Goal: Information Seeking & Learning: Learn about a topic

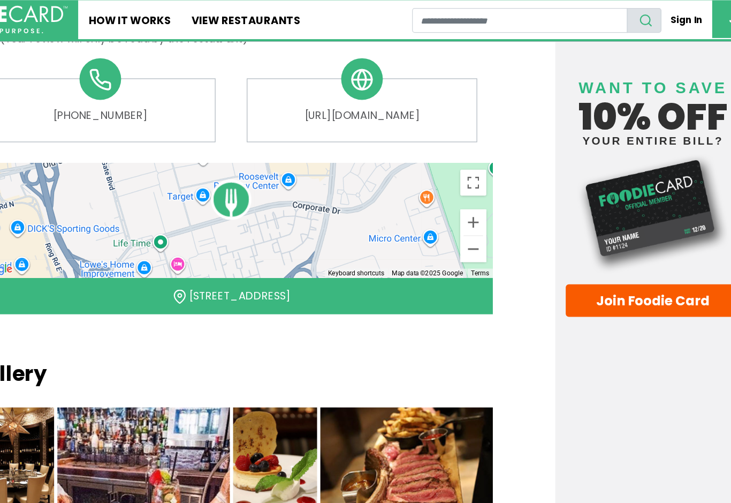
scroll to position [606, 0]
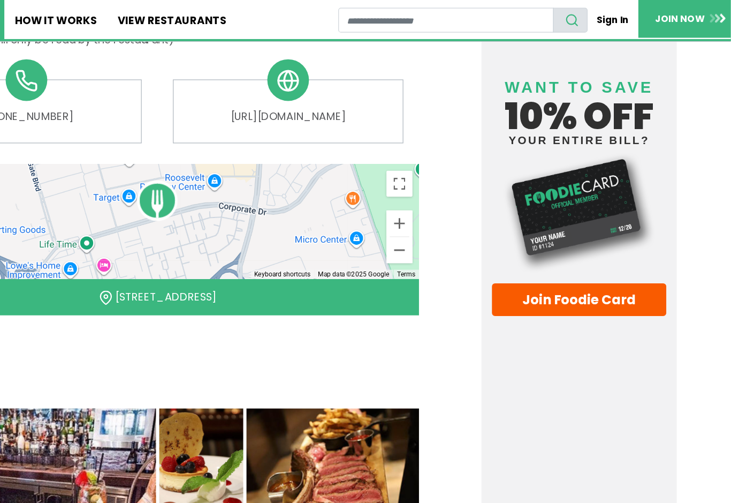
click at [535, 238] on link "Join Foodie Card" at bounding box center [606, 246] width 143 height 27
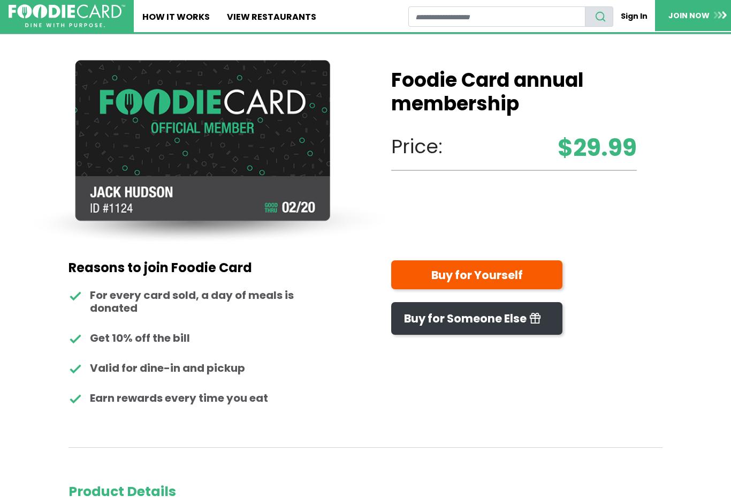
click at [496, 266] on link "Buy for Yourself" at bounding box center [476, 274] width 171 height 29
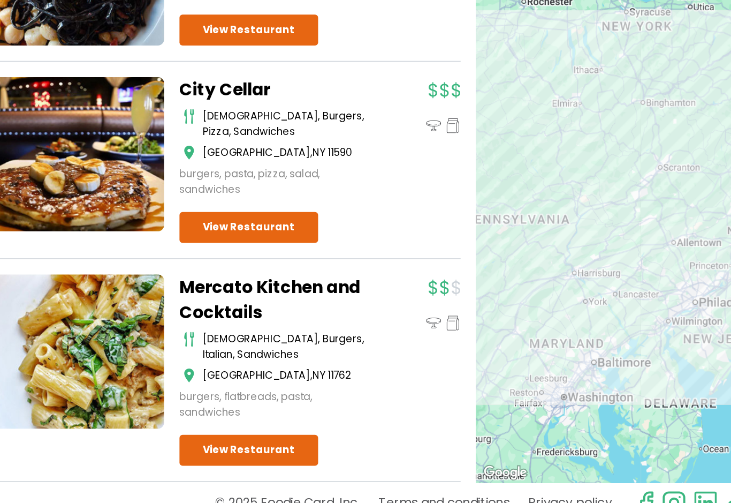
scroll to position [2181, 0]
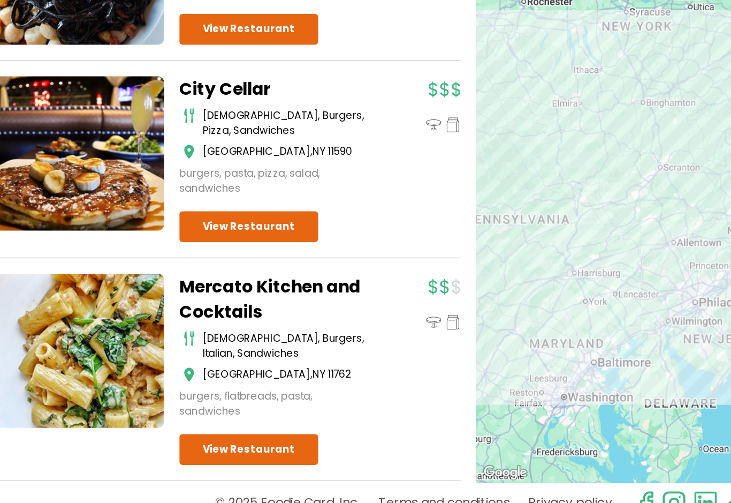
click at [188, 287] on link "View Restaurant" at bounding box center [203, 297] width 96 height 21
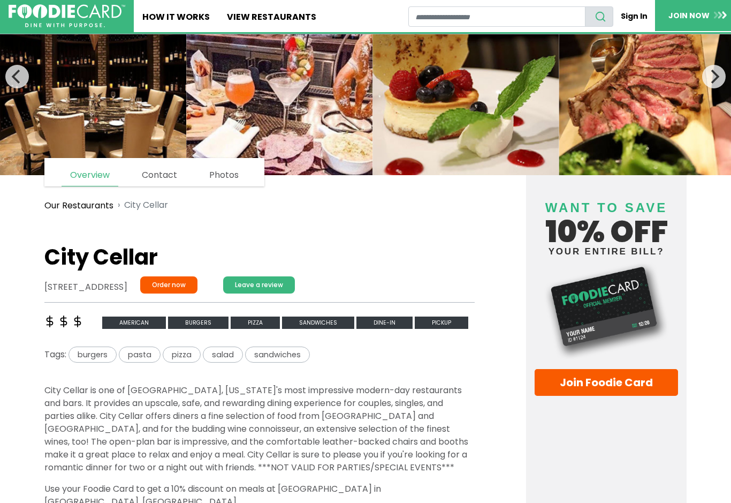
scroll to position [69, 0]
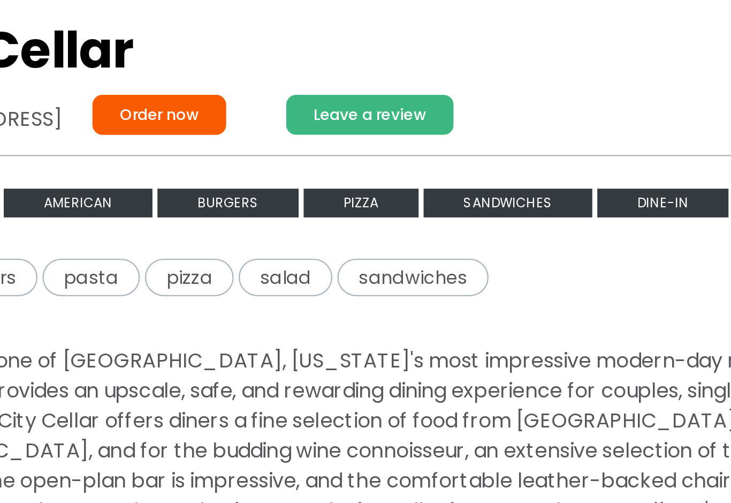
click at [357, 304] on span "Dine-in" at bounding box center [385, 310] width 56 height 12
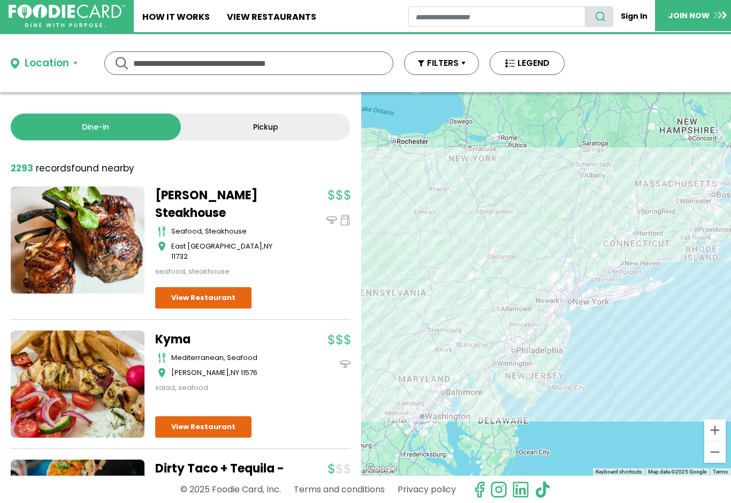
click at [341, 6] on ul "Home How It Works View restaurants" at bounding box center [271, 16] width 275 height 32
click at [352, 14] on ul "Home How It Works View restaurants" at bounding box center [271, 16] width 275 height 32
click at [353, 22] on ul "Home How It Works View restaurants" at bounding box center [271, 16] width 275 height 32
click at [297, 62] on input "text" at bounding box center [248, 63] width 231 height 22
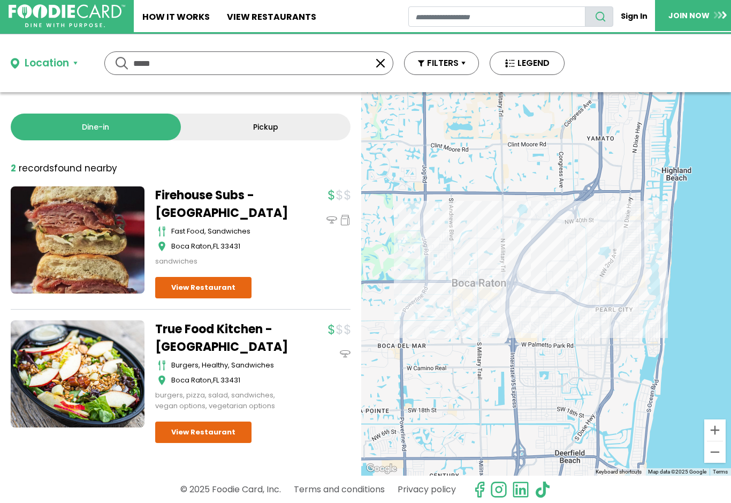
click at [302, 173] on div "2 record records found nearby" at bounding box center [181, 169] width 340 height 14
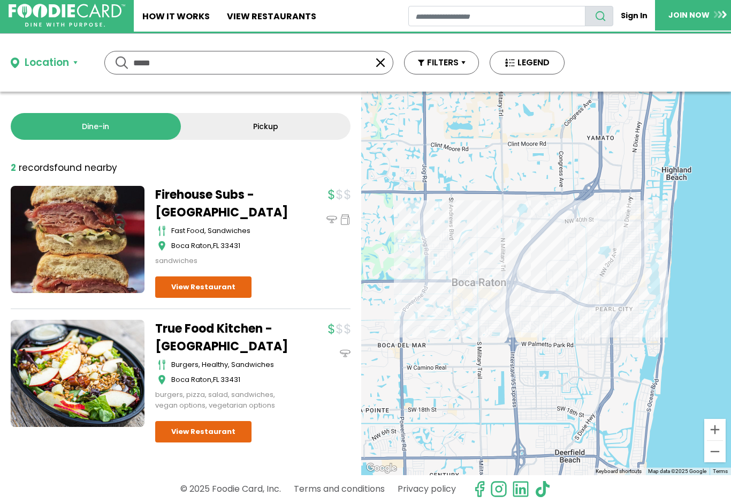
click at [455, 64] on button "FILTERS" at bounding box center [441, 63] width 75 height 24
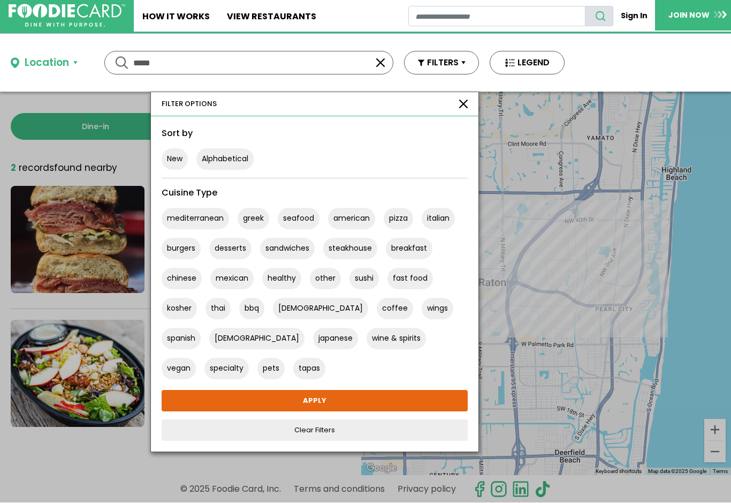
click at [224, 161] on button "Alphabetical" at bounding box center [224, 159] width 57 height 21
click at [414, 402] on link "APPLY" at bounding box center [315, 400] width 306 height 21
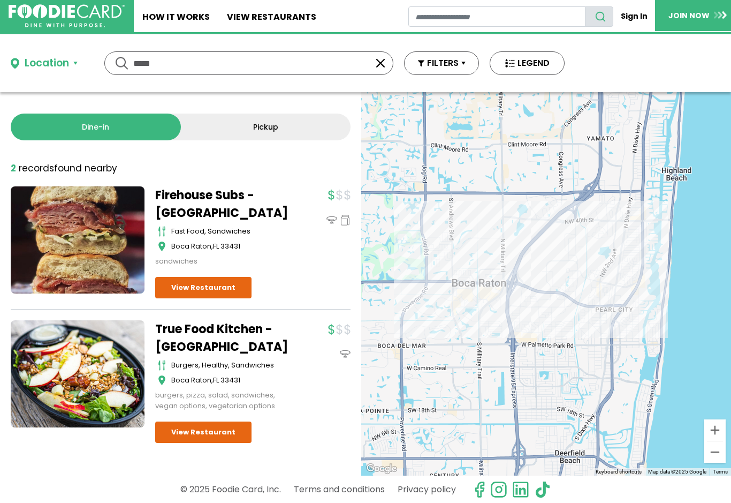
click at [186, 56] on input "*****" at bounding box center [248, 63] width 231 height 22
type input "**********"
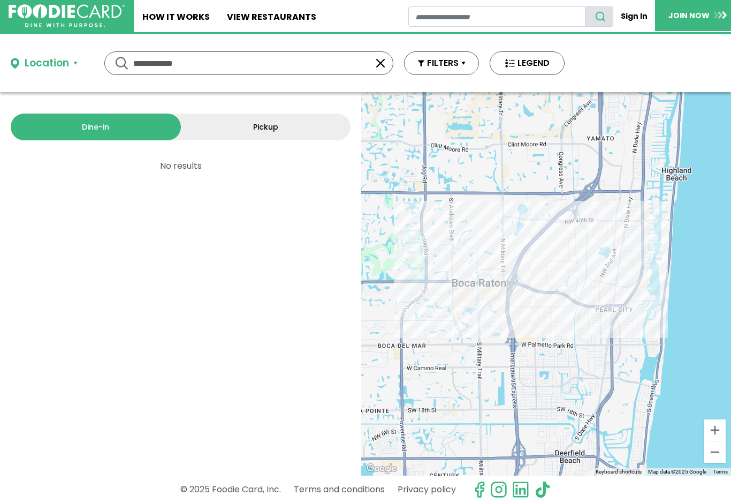
click at [228, 57] on input "**********" at bounding box center [248, 63] width 231 height 22
click at [380, 58] on button "button" at bounding box center [380, 63] width 13 height 13
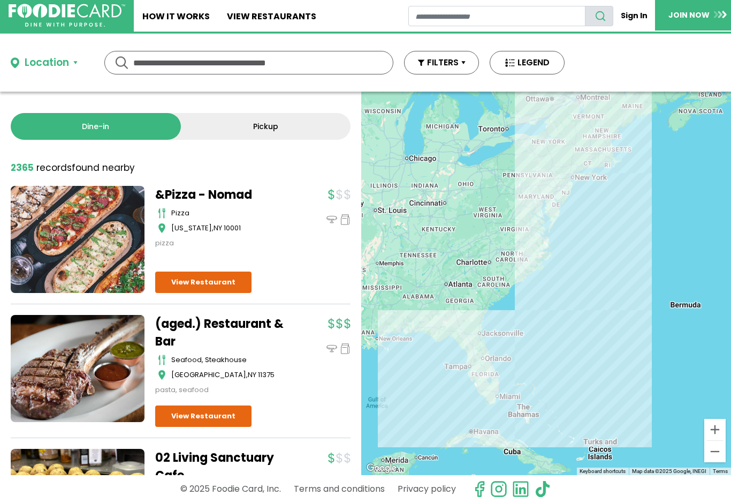
click at [342, 9] on ul "Home How It Works View restaurants" at bounding box center [271, 16] width 275 height 32
click at [262, 53] on input "text" at bounding box center [248, 63] width 231 height 22
type input "*****"
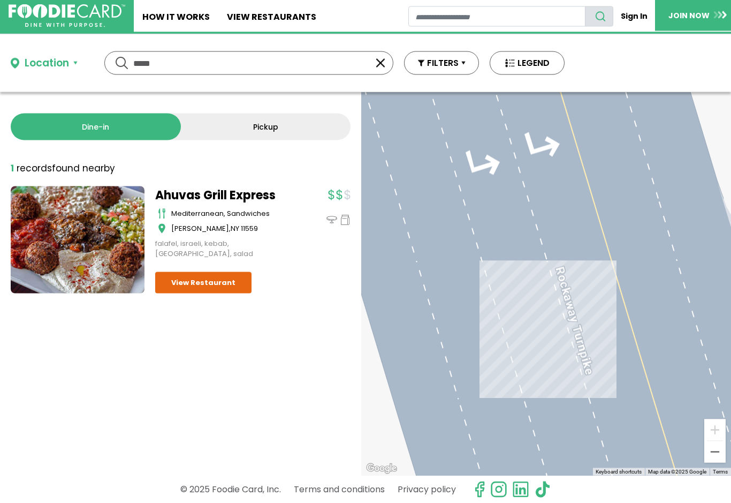
click at [329, 166] on div "1 record records found nearby" at bounding box center [181, 169] width 340 height 14
click at [630, 16] on link "Sign In" at bounding box center [635, 16] width 42 height 20
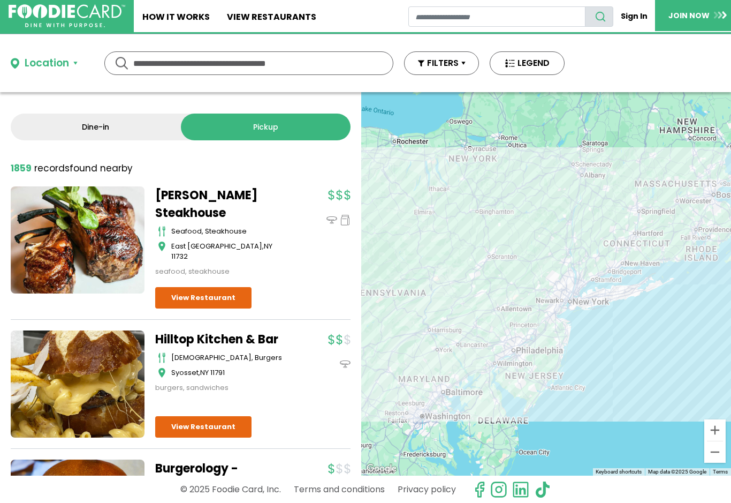
click at [317, 65] on input "text" at bounding box center [248, 63] width 231 height 22
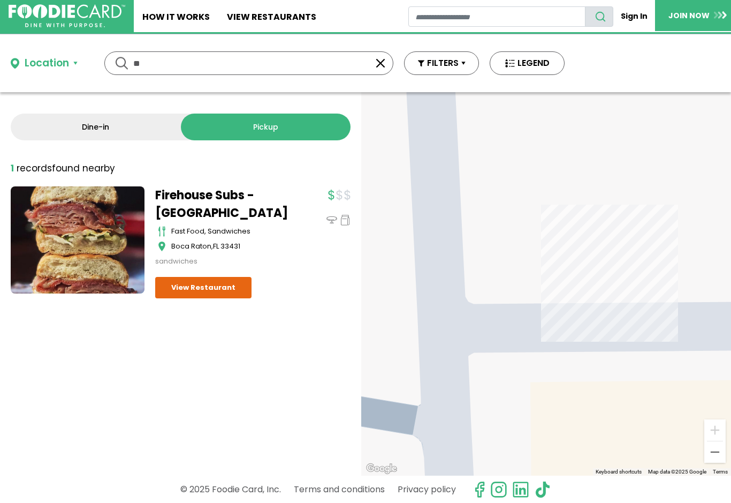
type input "*"
type input "*******"
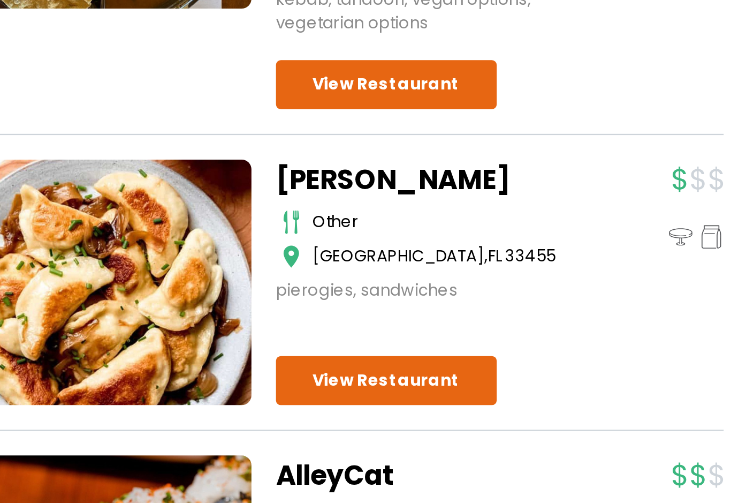
scroll to position [1989, 0]
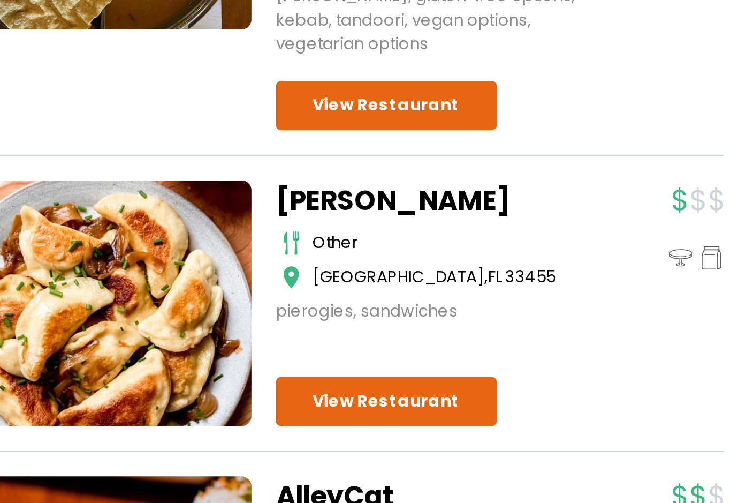
click at [192, 341] on link "View Restaurant" at bounding box center [203, 351] width 96 height 21
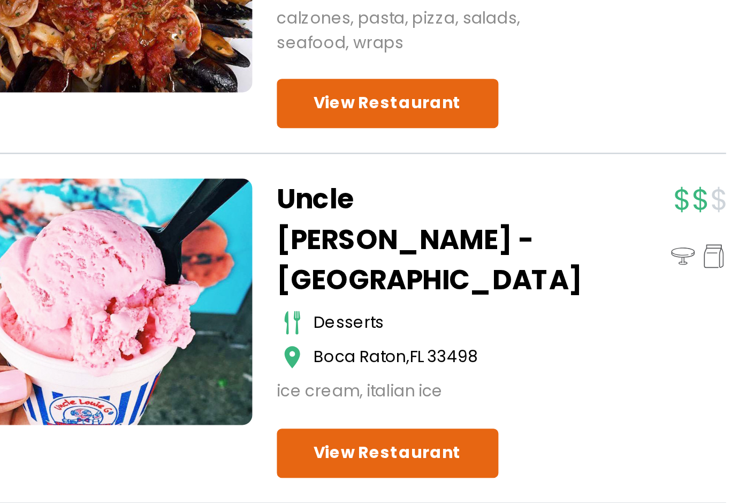
scroll to position [3043, 0]
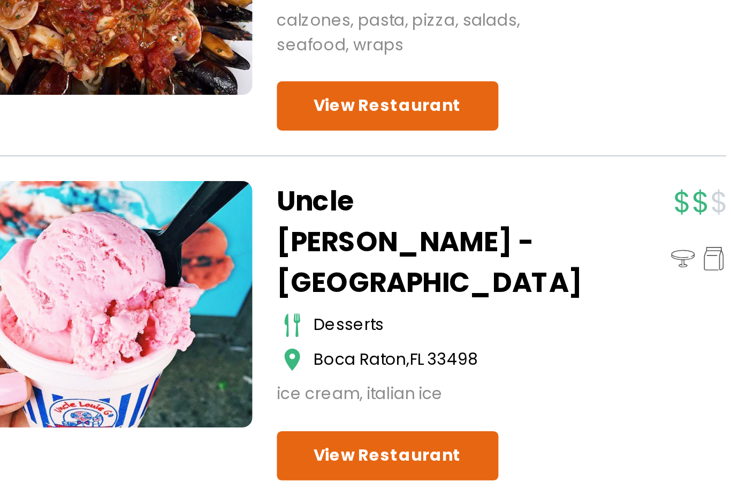
click at [172, 373] on link "View Restaurant" at bounding box center [203, 383] width 96 height 21
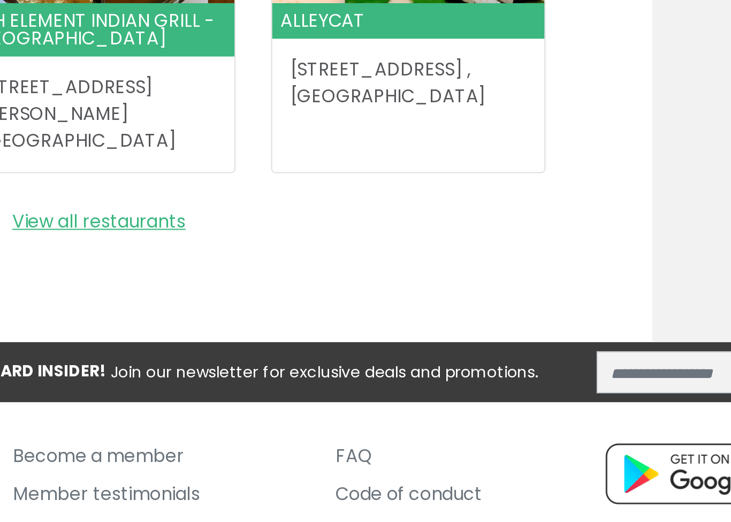
scroll to position [1405, 0]
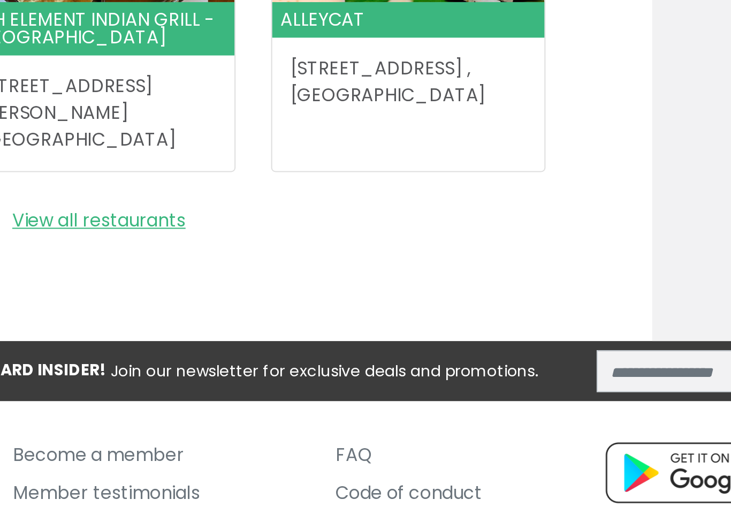
click at [62, 370] on link "View all restaurants" at bounding box center [259, 376] width 430 height 13
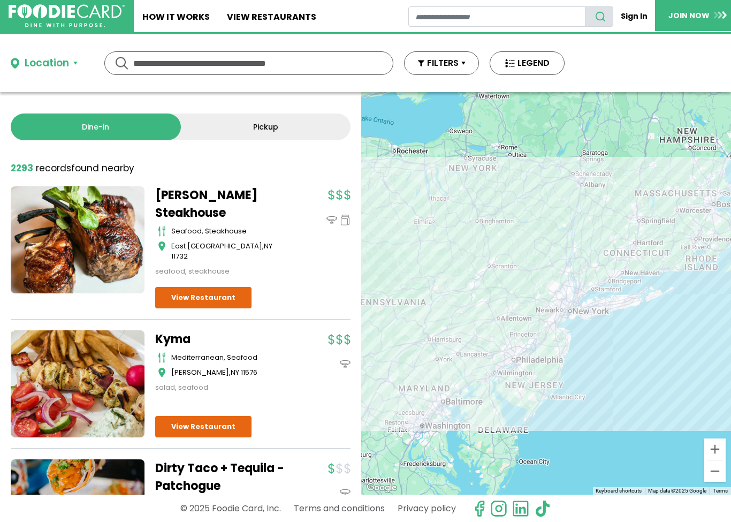
click at [296, 55] on input "text" at bounding box center [248, 63] width 231 height 22
type input "*******"
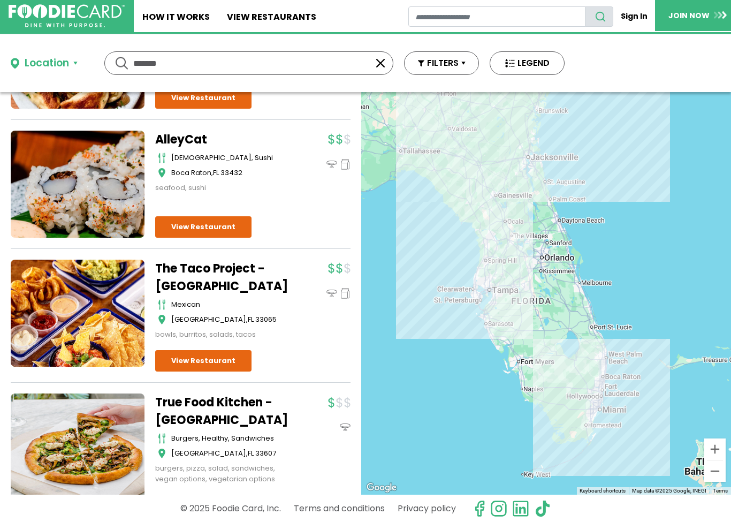
scroll to position [2372, 0]
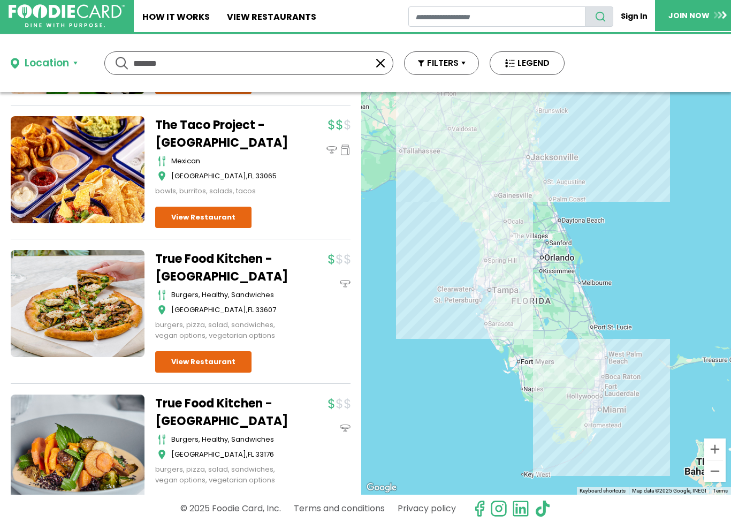
click at [0, 0] on div at bounding box center [0, 0] width 0 height 0
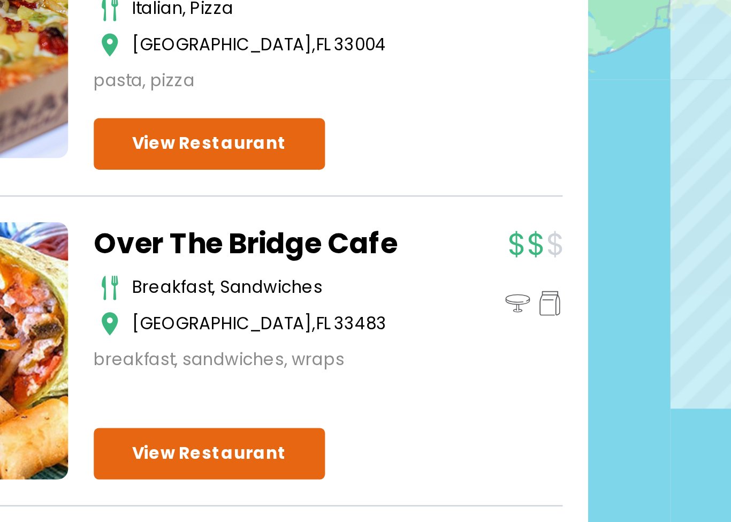
scroll to position [5104, 0]
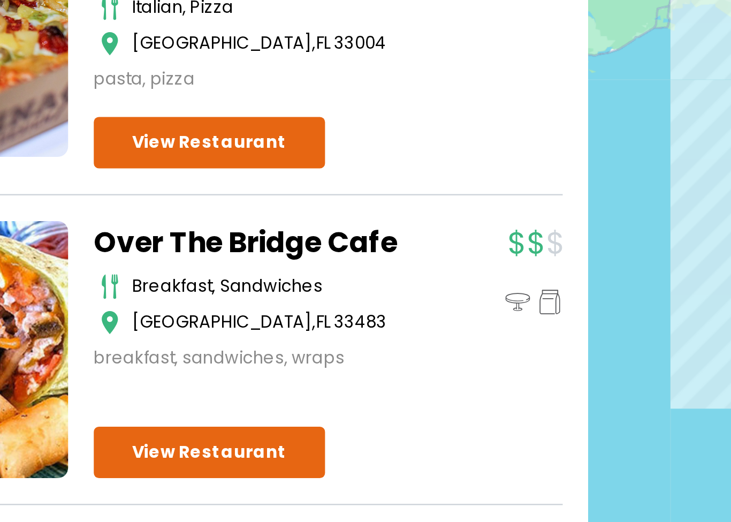
click at [155, 264] on div "Over The Bridge Cafe breakfast, sandwiches Delray Beach , FL 33483 breakfast, s…" at bounding box center [252, 317] width 195 height 107
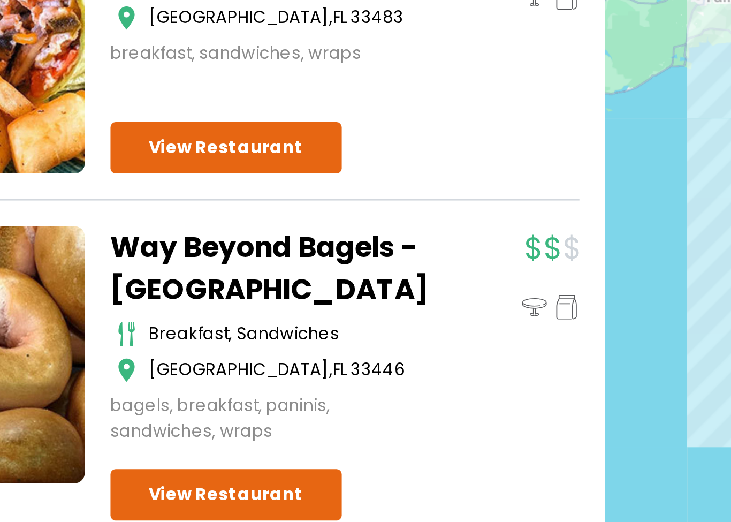
scroll to position [5219, 0]
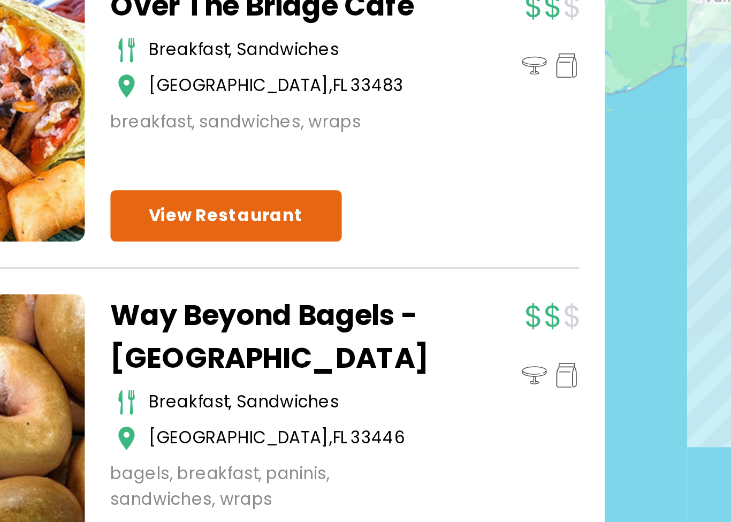
click at [155, 278] on link "Way Beyond Bagels - Delray Beach" at bounding box center [222, 295] width 134 height 35
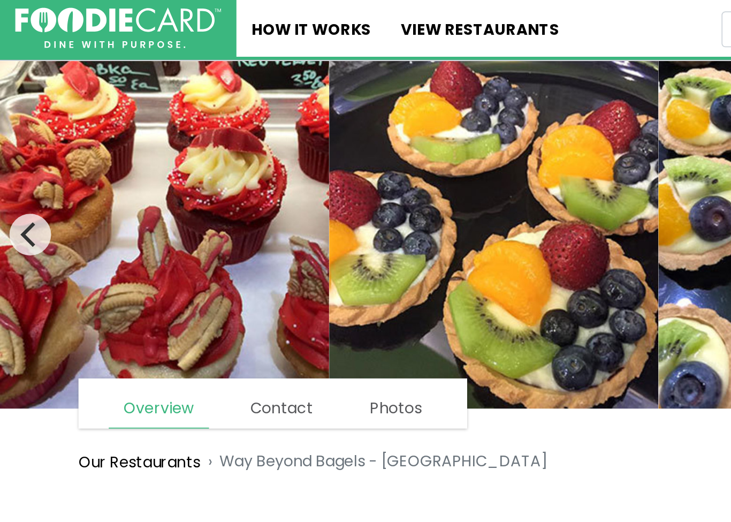
click at [281, 18] on link "View restaurants" at bounding box center [271, 16] width 107 height 32
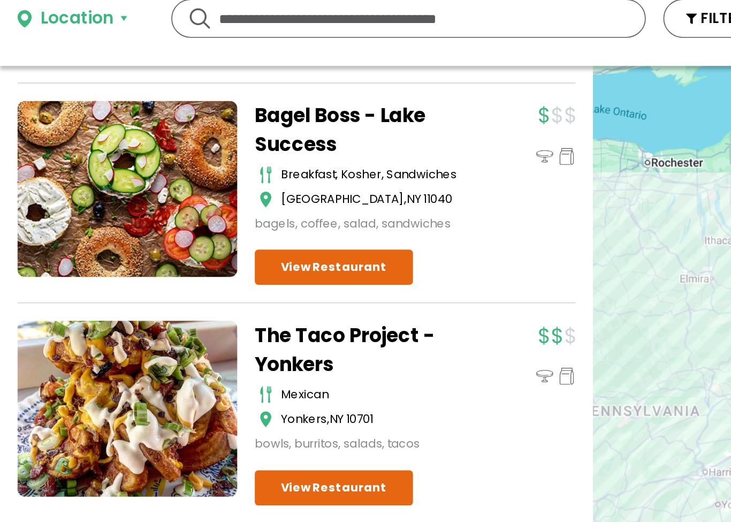
scroll to position [4198, 0]
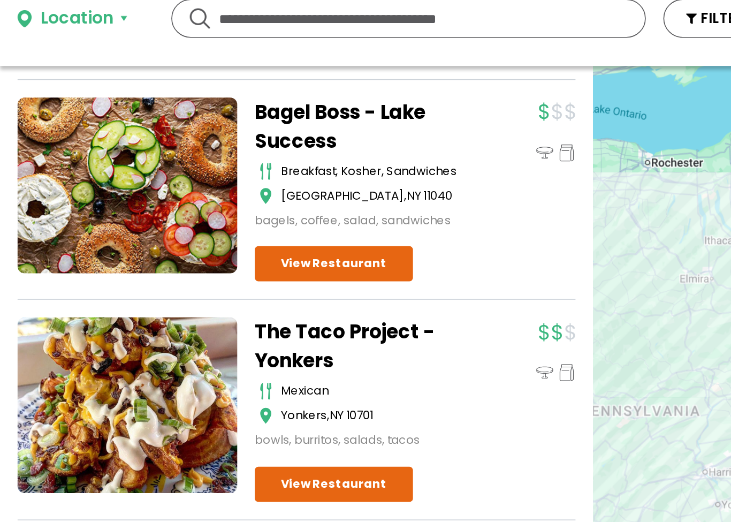
click at [214, 202] on link "View Restaurant" at bounding box center [203, 212] width 96 height 21
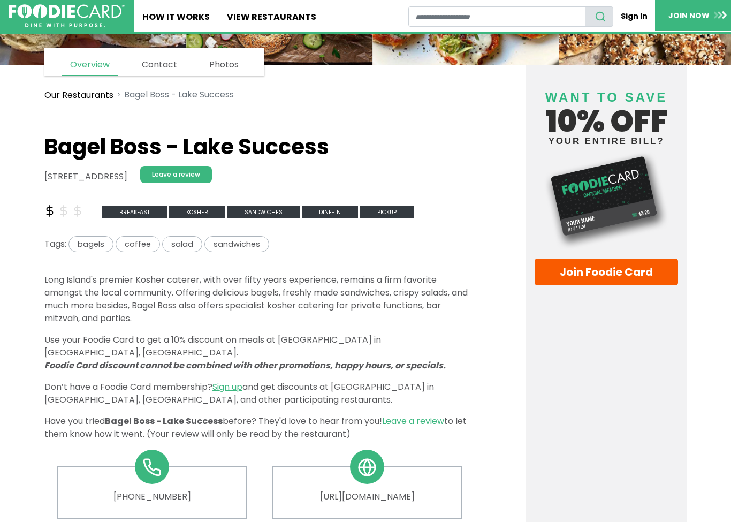
scroll to position [170, 0]
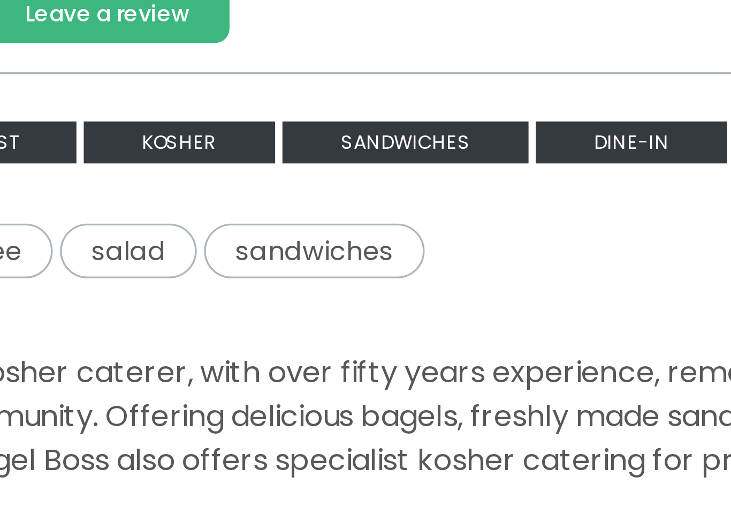
click at [302, 203] on span "Dine-in" at bounding box center [330, 209] width 56 height 12
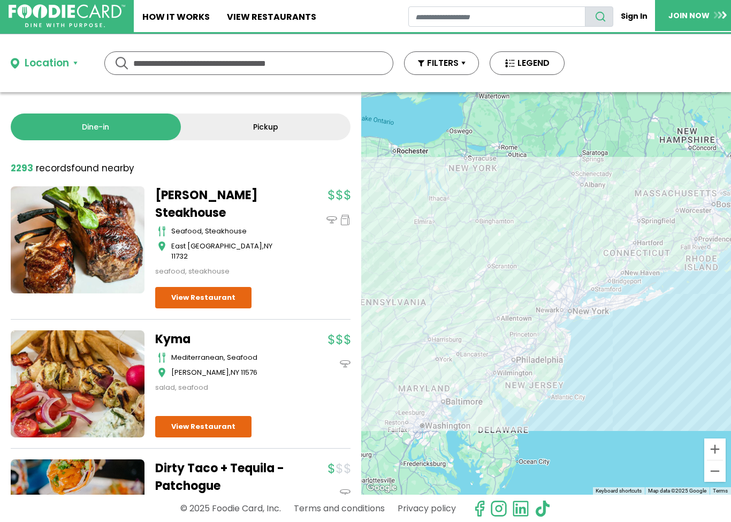
click at [291, 19] on link "View restaurants" at bounding box center [271, 16] width 107 height 32
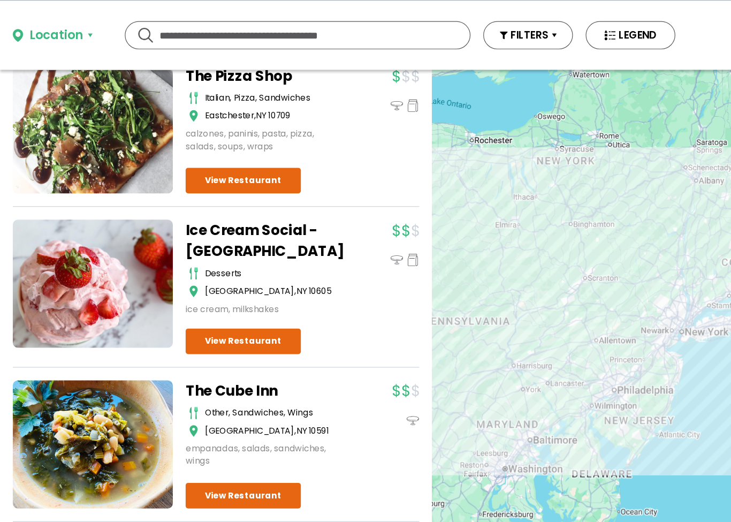
scroll to position [12947, 0]
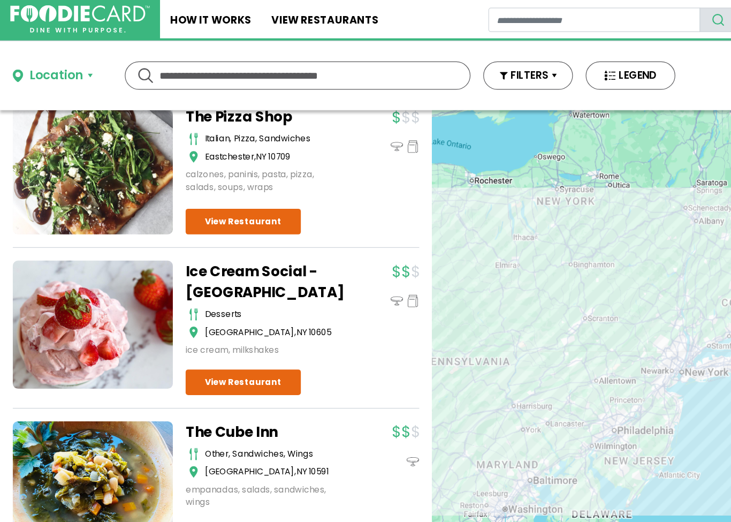
click at [297, 12] on link "View restaurants" at bounding box center [271, 16] width 107 height 32
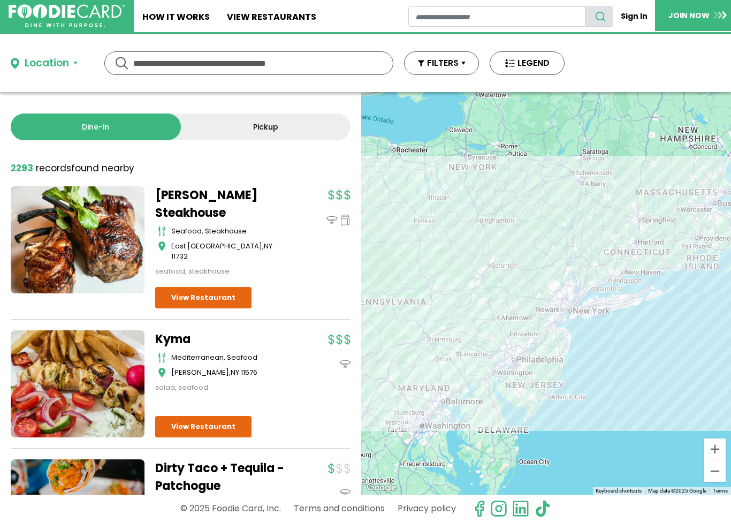
click at [356, 14] on ul "Home How It Works View restaurants" at bounding box center [271, 16] width 275 height 32
click at [286, 59] on input "text" at bounding box center [248, 63] width 231 height 22
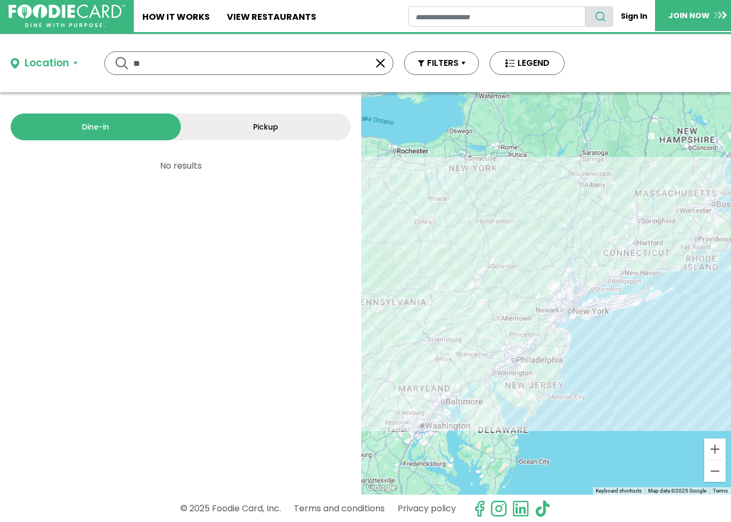
type input "*"
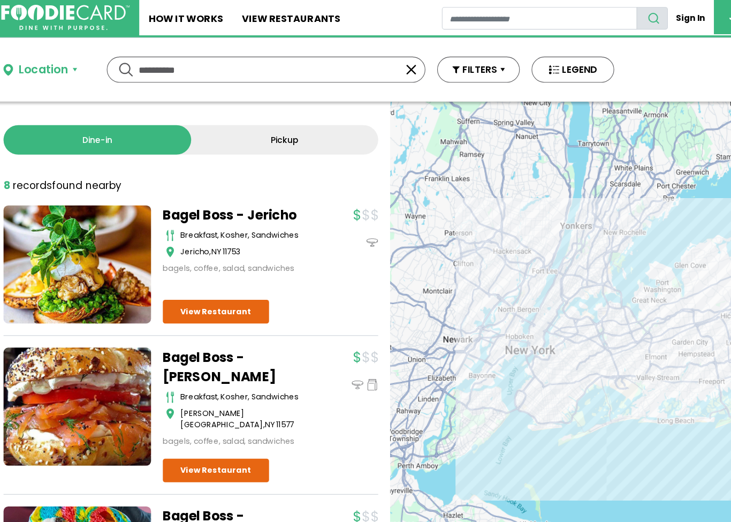
click at [278, 63] on input "**********" at bounding box center [248, 63] width 231 height 22
type input "**********"
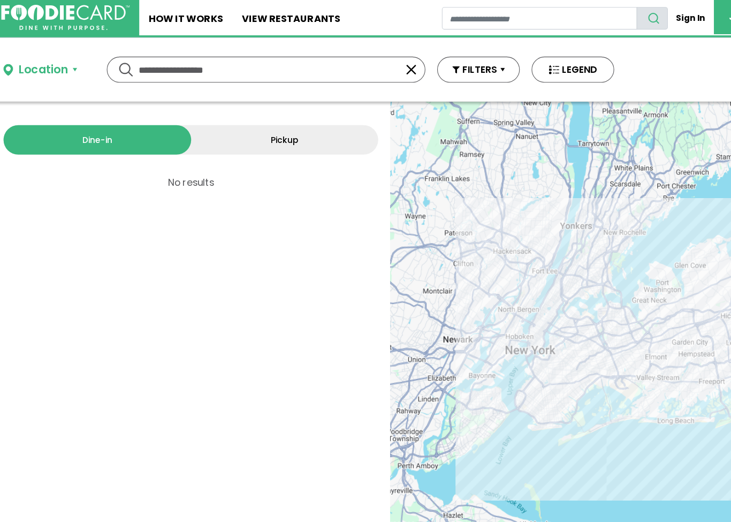
click at [347, 11] on ul "Home How It Works View restaurants" at bounding box center [271, 16] width 275 height 32
